Goal: Information Seeking & Learning: Learn about a topic

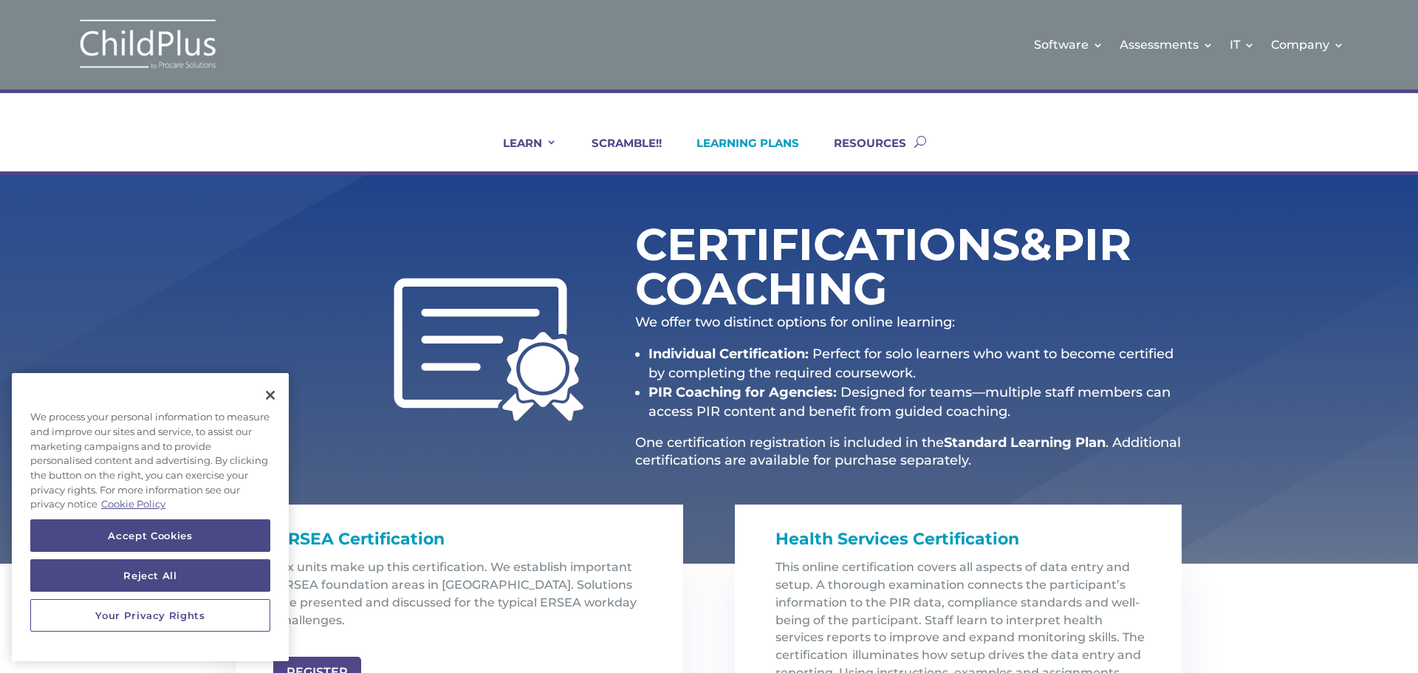
click at [721, 140] on link "LEARNING PLANS" at bounding box center [738, 153] width 121 height 35
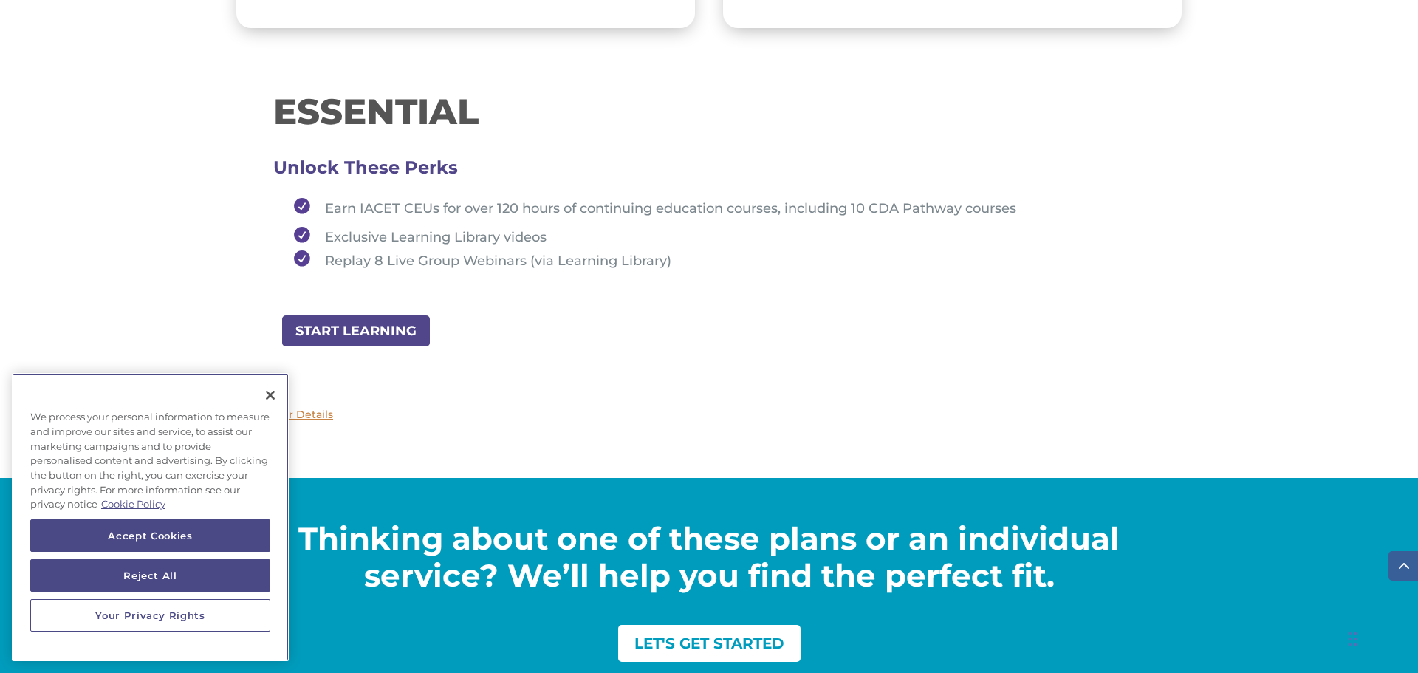
scroll to position [1637, 0]
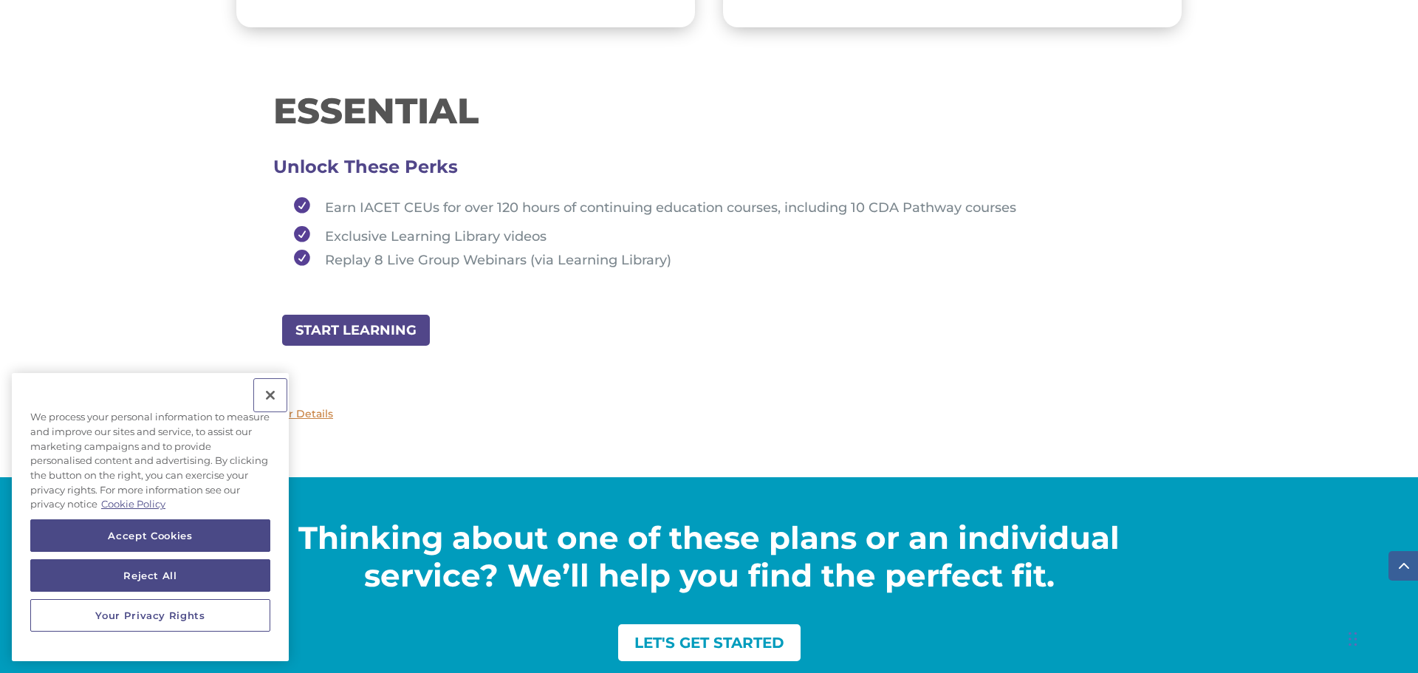
click at [269, 400] on button "Close" at bounding box center [270, 395] width 33 height 33
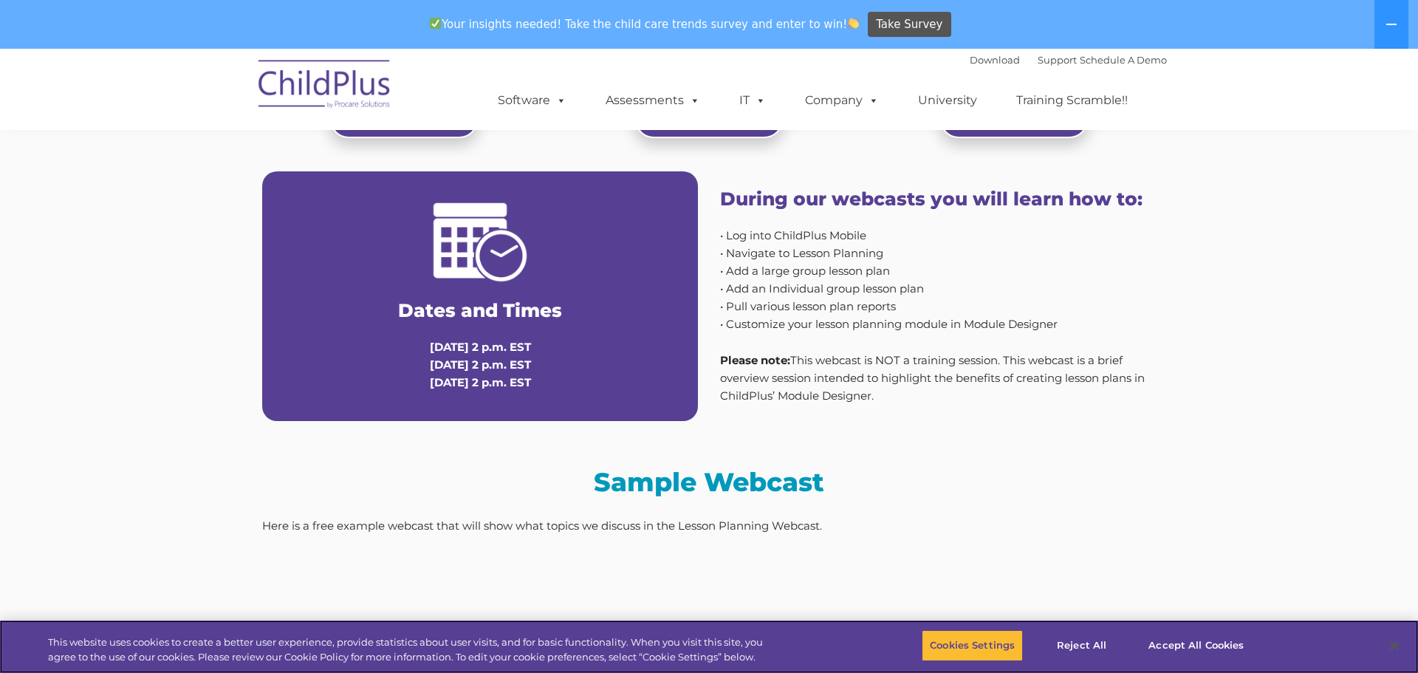
scroll to position [747, 0]
